Goal: Transaction & Acquisition: Book appointment/travel/reservation

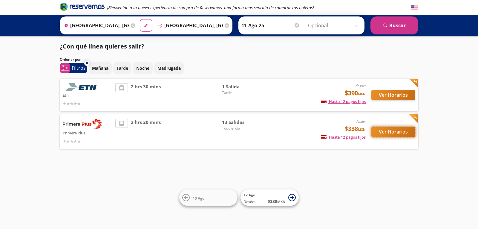
click at [396, 131] on button "Ver Horarios" at bounding box center [394, 131] width 44 height 10
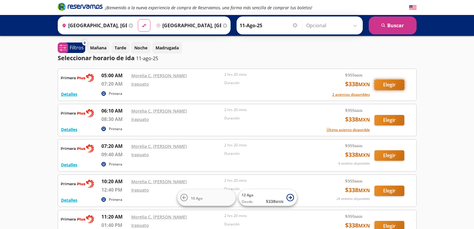
click at [388, 83] on button "Elegir" at bounding box center [389, 85] width 30 height 10
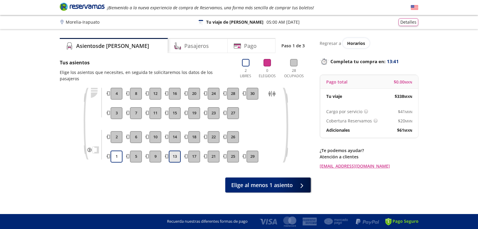
click at [175, 150] on button "13" at bounding box center [175, 156] width 12 height 12
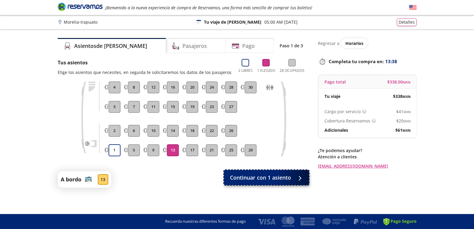
click at [254, 178] on span "Continuar con 1 asiento" at bounding box center [260, 177] width 61 height 8
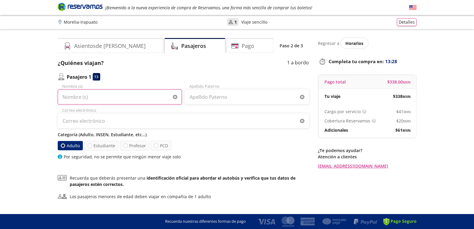
click at [103, 91] on input "Nombre (s)" at bounding box center [120, 96] width 124 height 15
type input "[PERSON_NAME]"
type input "Mata"
click at [135, 98] on input "[PERSON_NAME]" at bounding box center [120, 96] width 124 height 15
type input "[PERSON_NAME]"
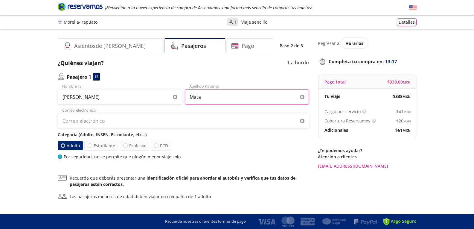
click at [208, 99] on input "Mata" at bounding box center [247, 96] width 124 height 15
type input "[PERSON_NAME]"
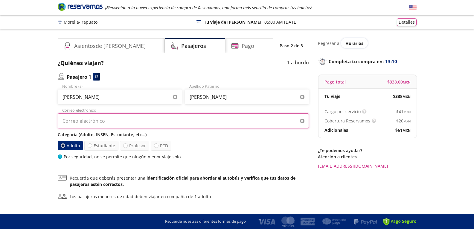
click at [108, 121] on input "Correo electrónico" at bounding box center [183, 120] width 251 height 15
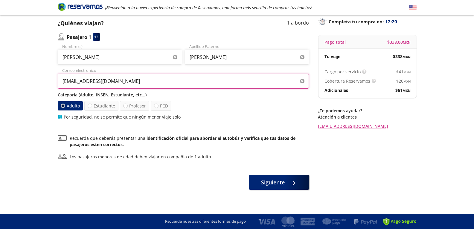
scroll to position [42, 0]
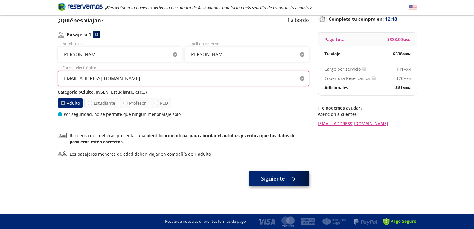
type input "[EMAIL_ADDRESS][DOMAIN_NAME]"
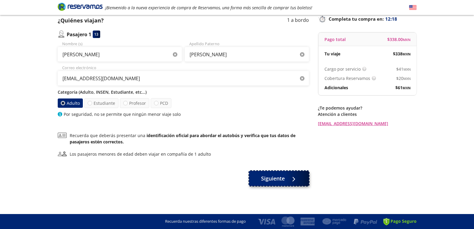
click at [276, 180] on span "Siguiente" at bounding box center [273, 178] width 24 height 8
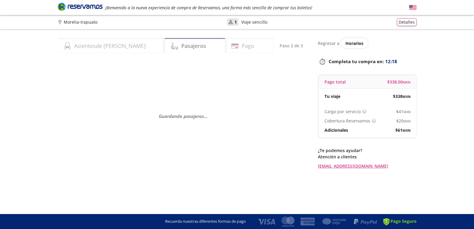
scroll to position [0, 0]
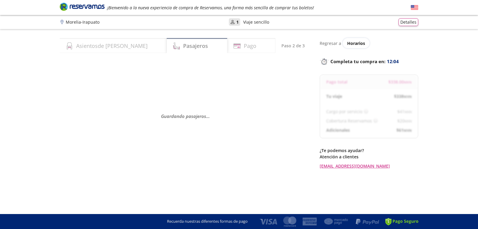
select select "MX"
